Goal: Entertainment & Leisure: Consume media (video, audio)

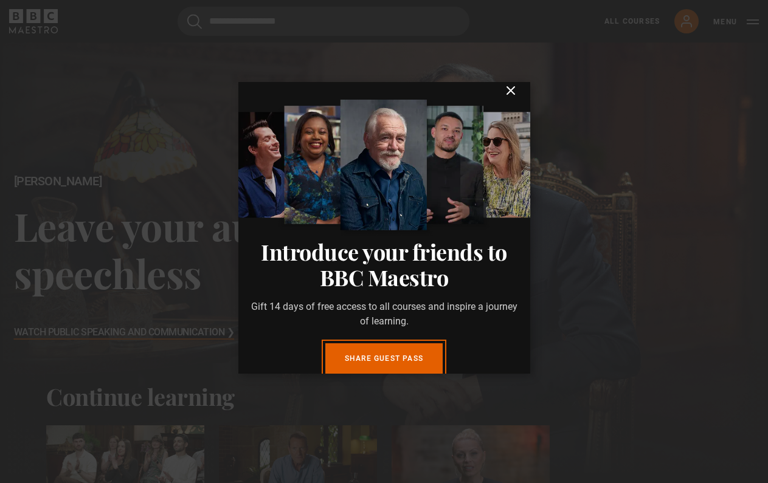
scroll to position [12, 0]
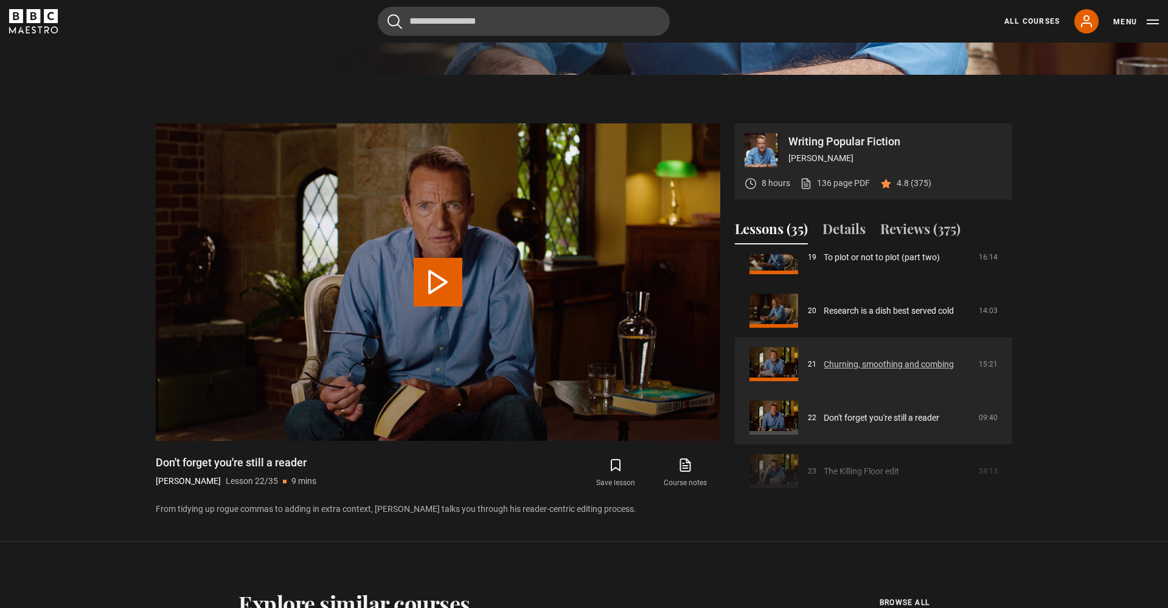
scroll to position [1028, 0]
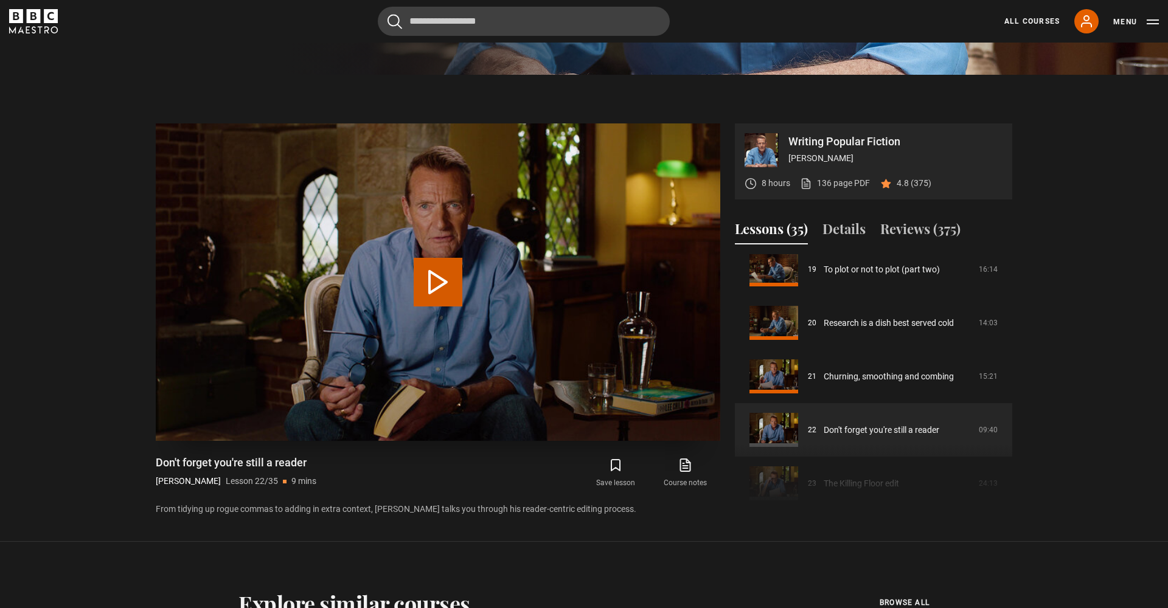
click at [440, 283] on button "Play Lesson Don't forget you're still a reader" at bounding box center [438, 282] width 49 height 49
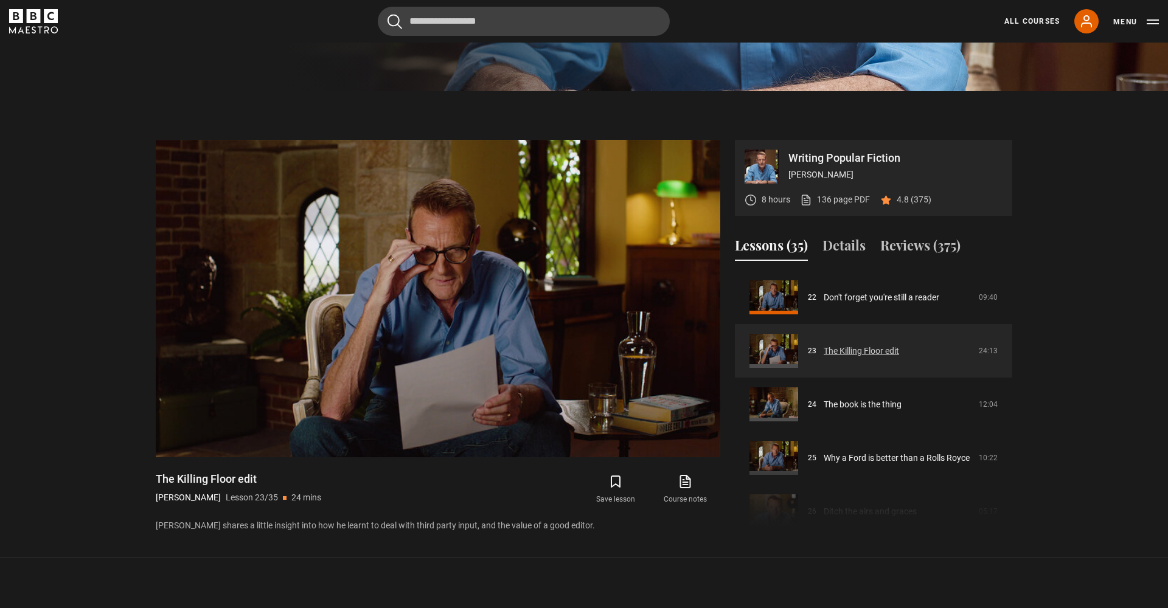
scroll to position [1182, 0]
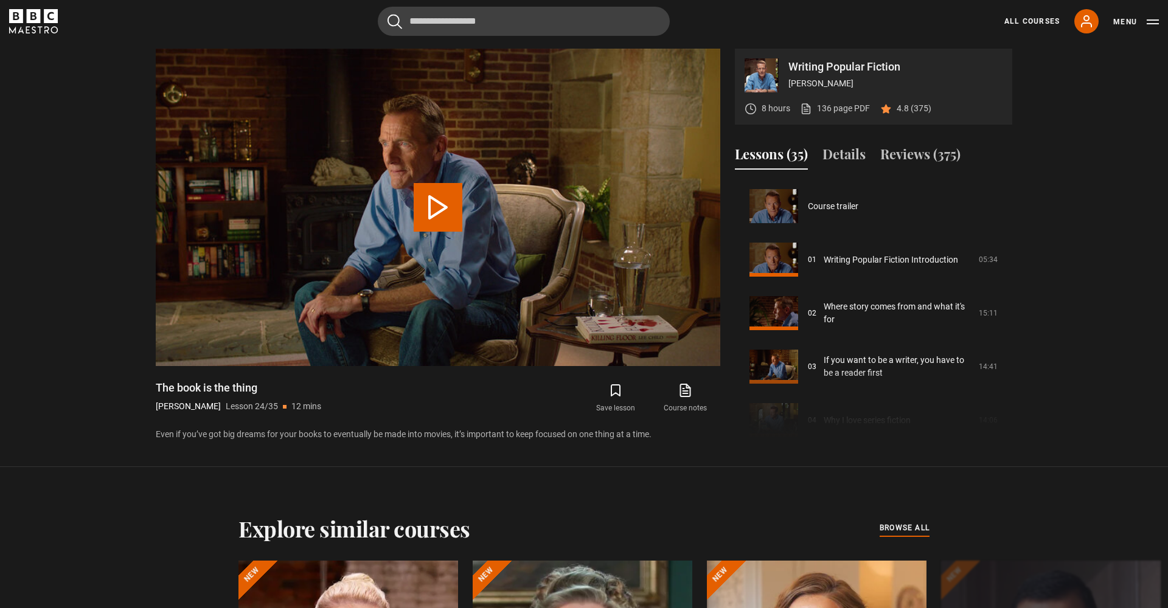
scroll to position [1231, 0]
